Goal: Information Seeking & Learning: Compare options

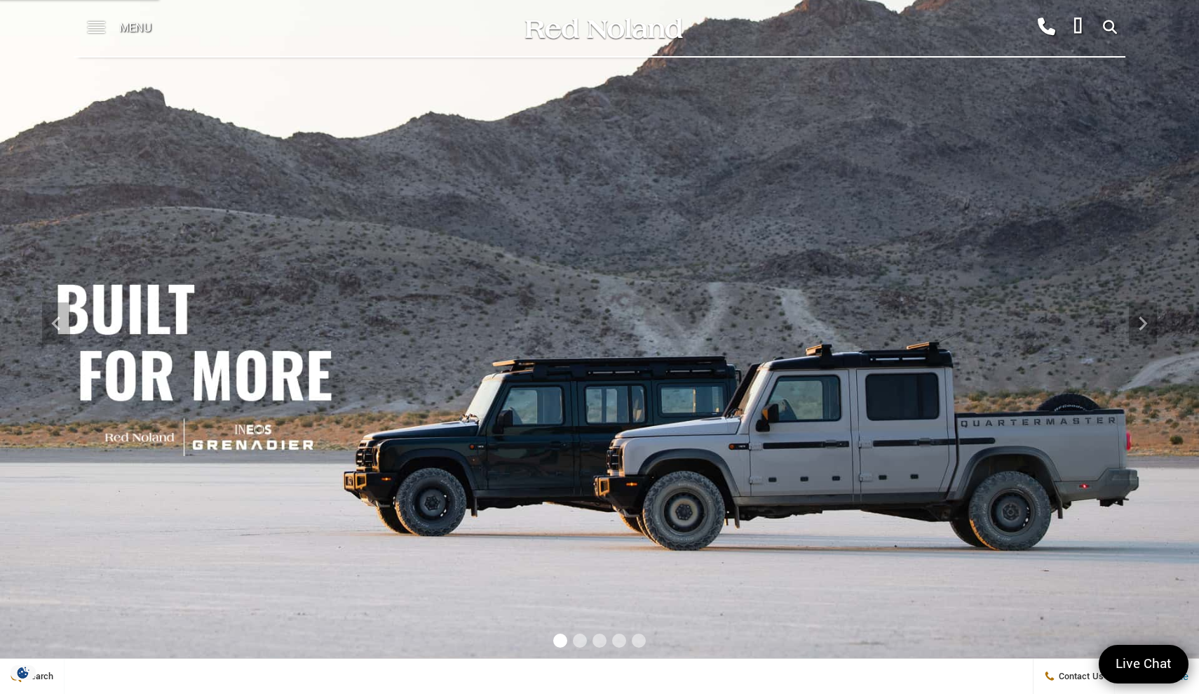
click at [96, 29] on span at bounding box center [97, 28] width 18 height 56
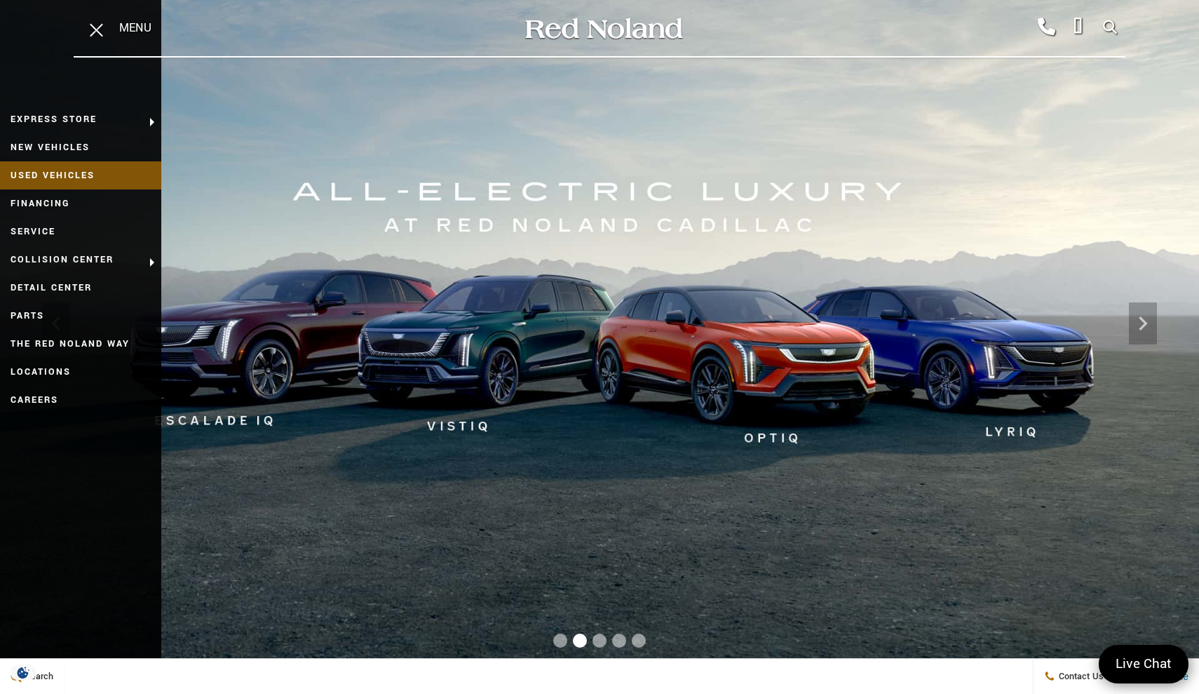
click at [75, 171] on link "Used Vehicles" at bounding box center [80, 175] width 161 height 28
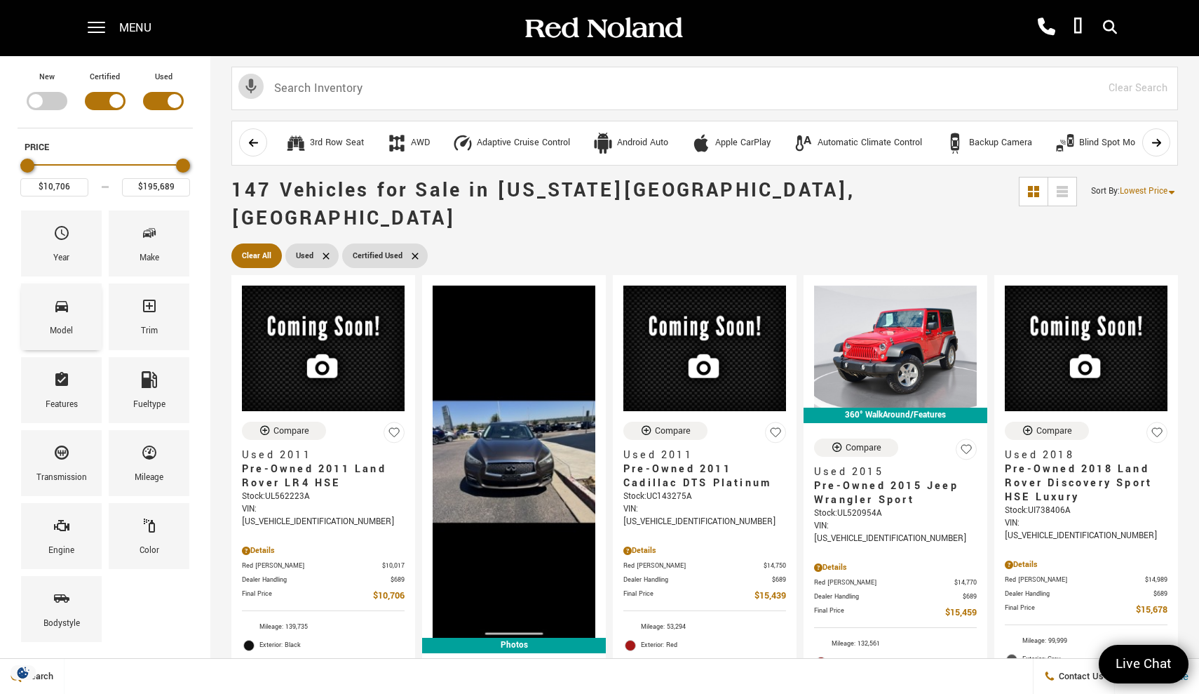
click at [84, 312] on div "Model" at bounding box center [61, 316] width 81 height 66
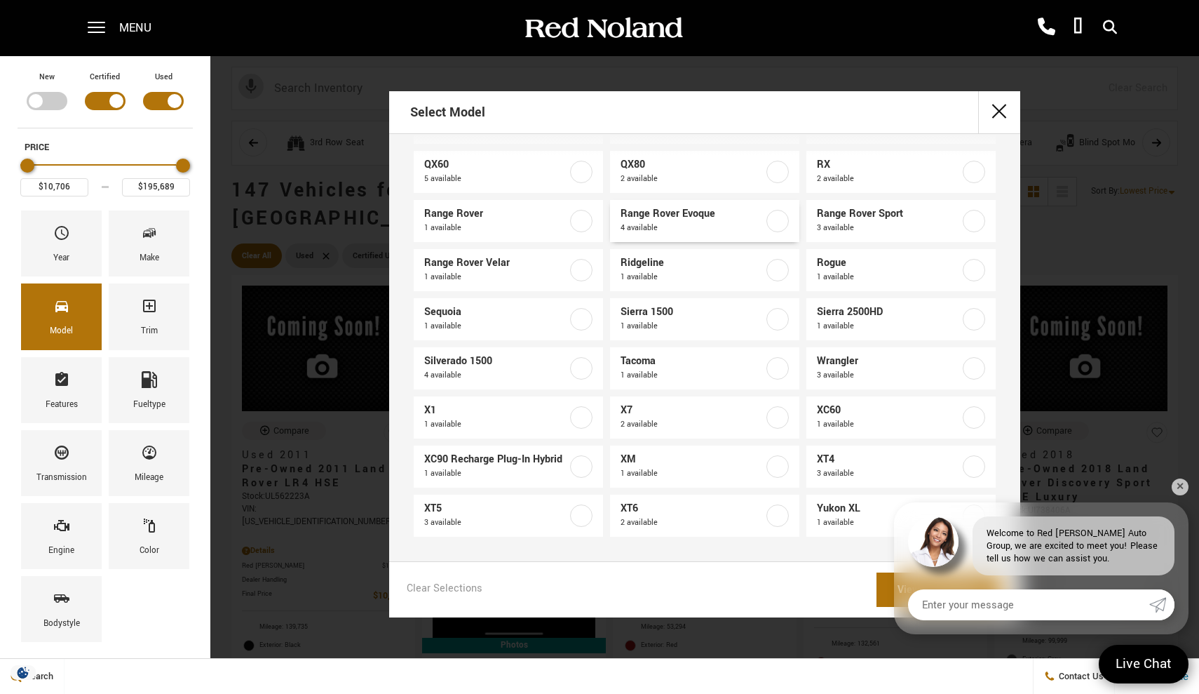
scroll to position [891, 0]
click at [576, 222] on label at bounding box center [581, 221] width 22 height 22
checkbox input "true"
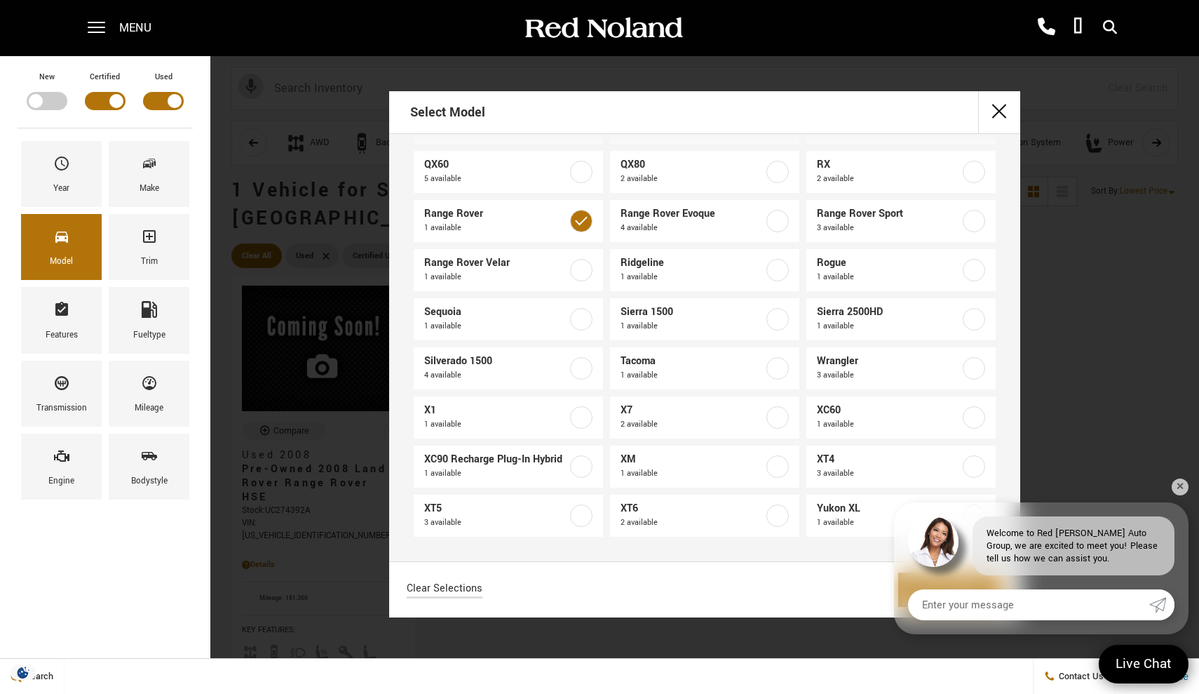
click at [1189, 487] on div "Select Model 1500 2 available 2 Series 2 available 4Runner 1 available A4 1 ava…" at bounding box center [704, 354] width 989 height 526
